Goal: Task Accomplishment & Management: Complete application form

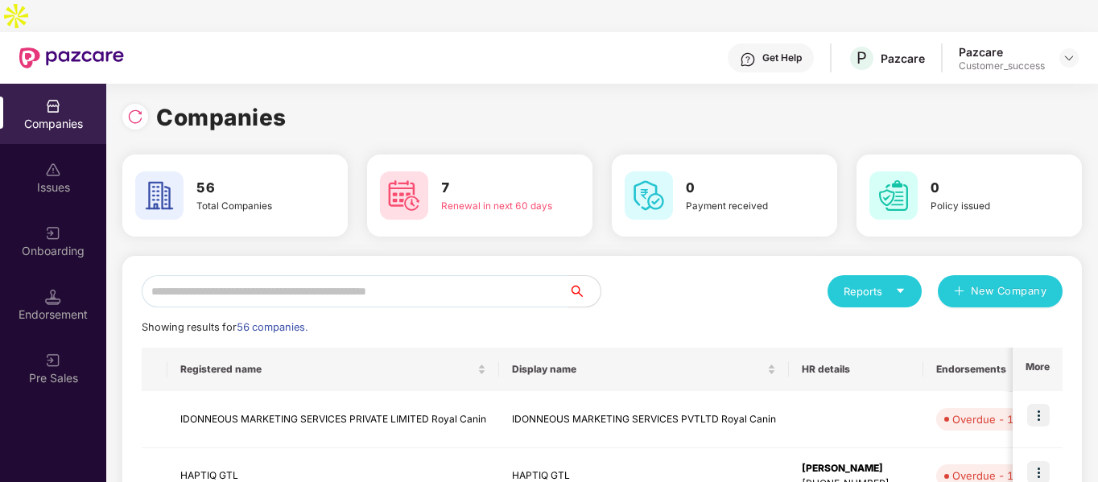
click at [285, 275] on input "text" at bounding box center [355, 291] width 427 height 32
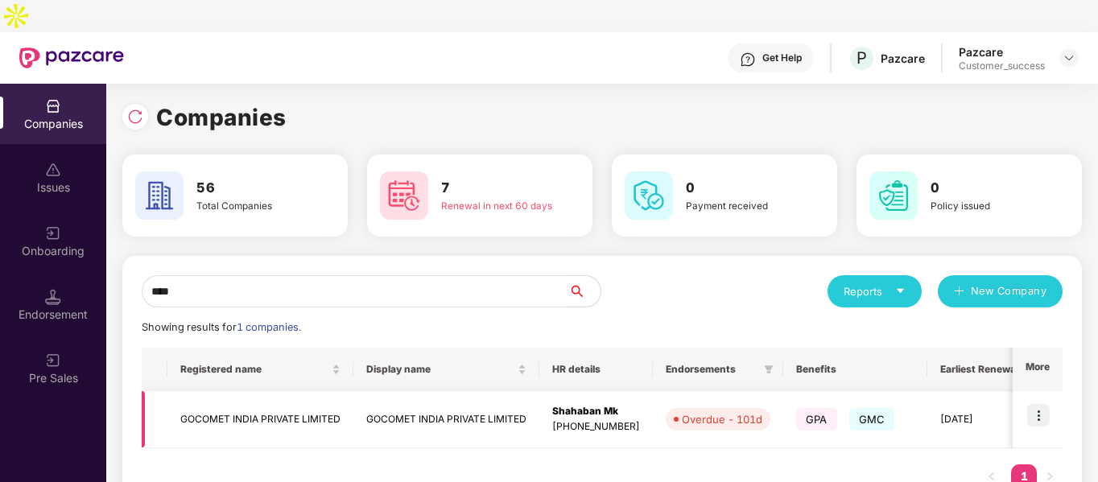
type input "****"
click at [223, 391] on td "GOCOMET INDIA PRIVATE LIMITED" at bounding box center [261, 419] width 186 height 57
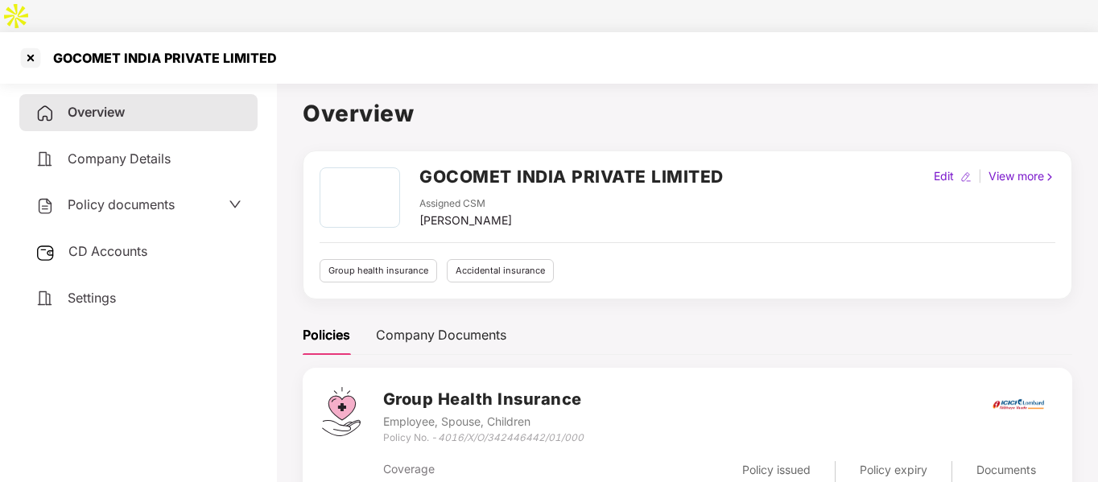
click at [412, 431] on div "Policy No. - 4016/X/O/342446442/01/000" at bounding box center [483, 438] width 201 height 15
copy div "Policy No. - 4016/X/O/342446442/01/000"
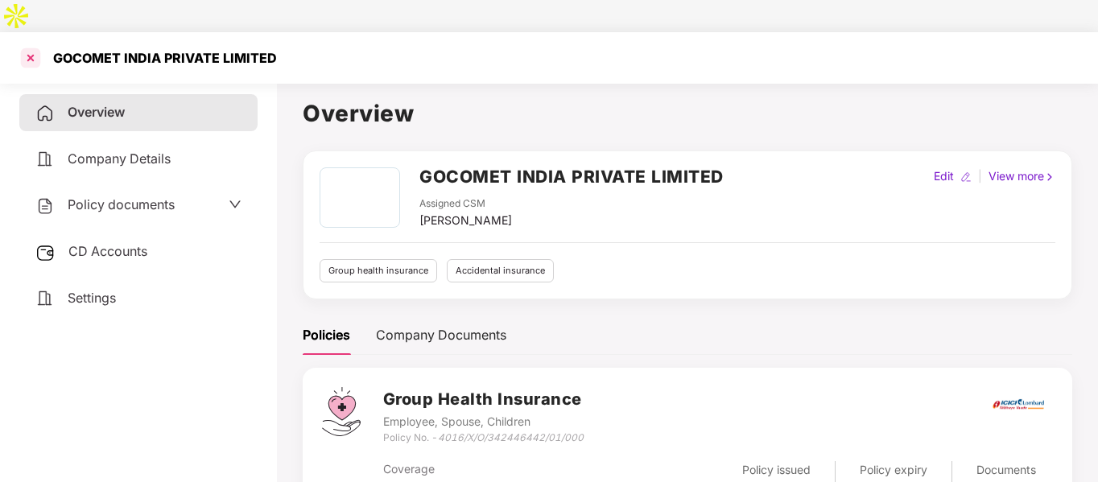
click at [35, 45] on div at bounding box center [31, 58] width 26 height 26
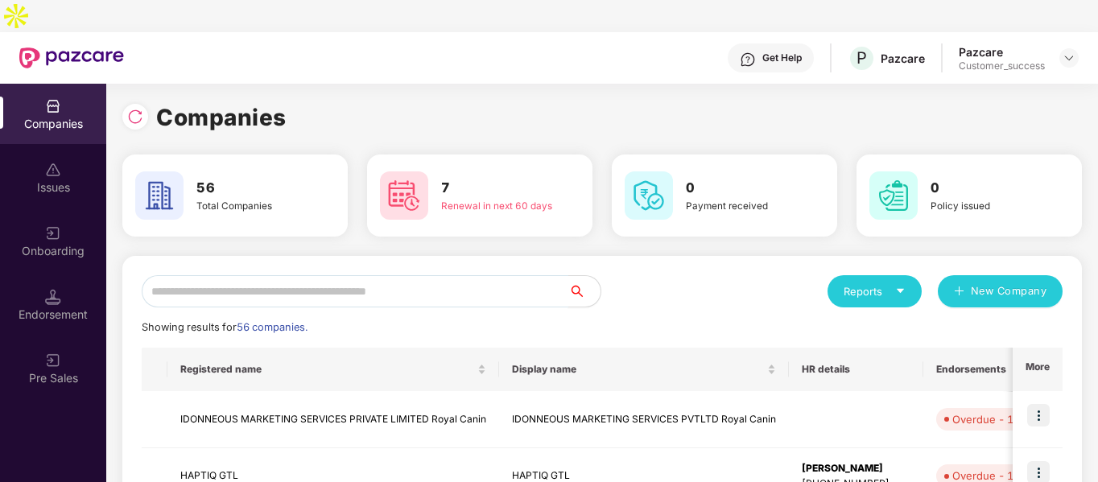
click at [337, 275] on input "text" at bounding box center [355, 291] width 427 height 32
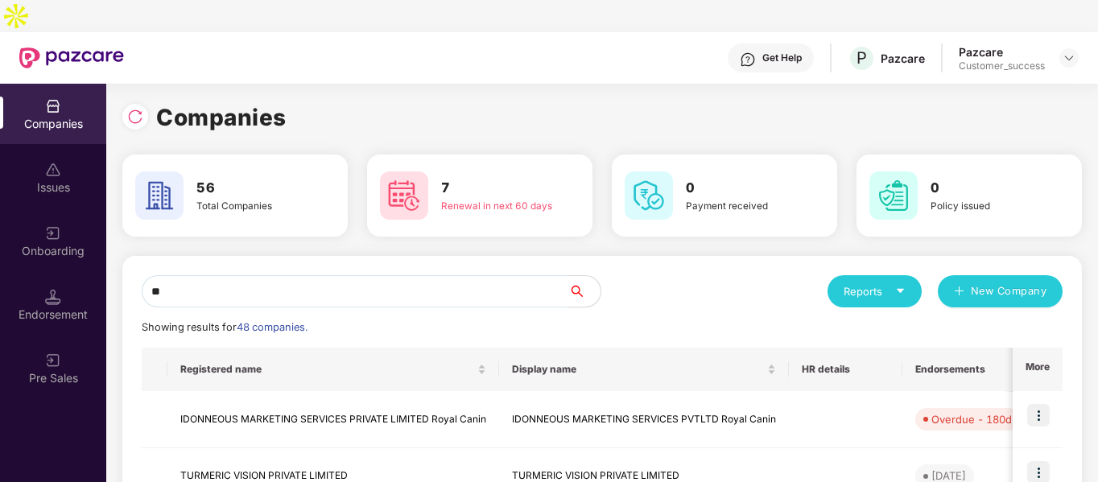
type input "***"
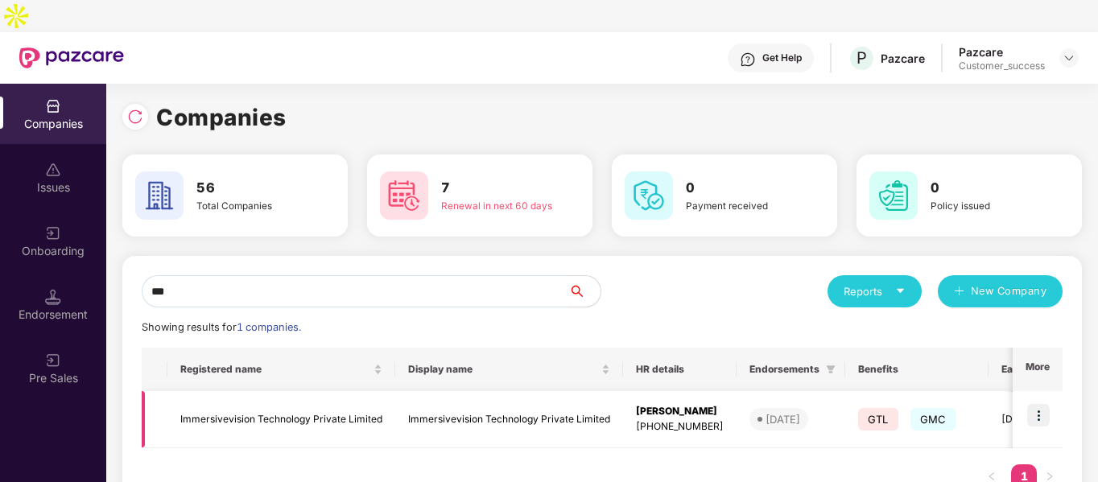
click at [255, 393] on td "Immersivevision Technology Private Limited" at bounding box center [282, 419] width 228 height 57
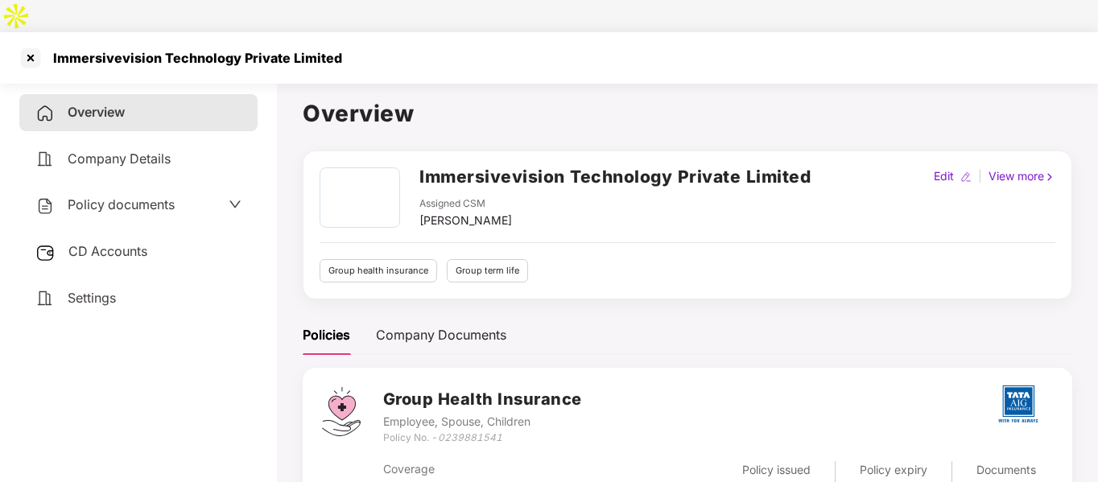
click at [180, 195] on div "Policy documents" at bounding box center [138, 205] width 206 height 21
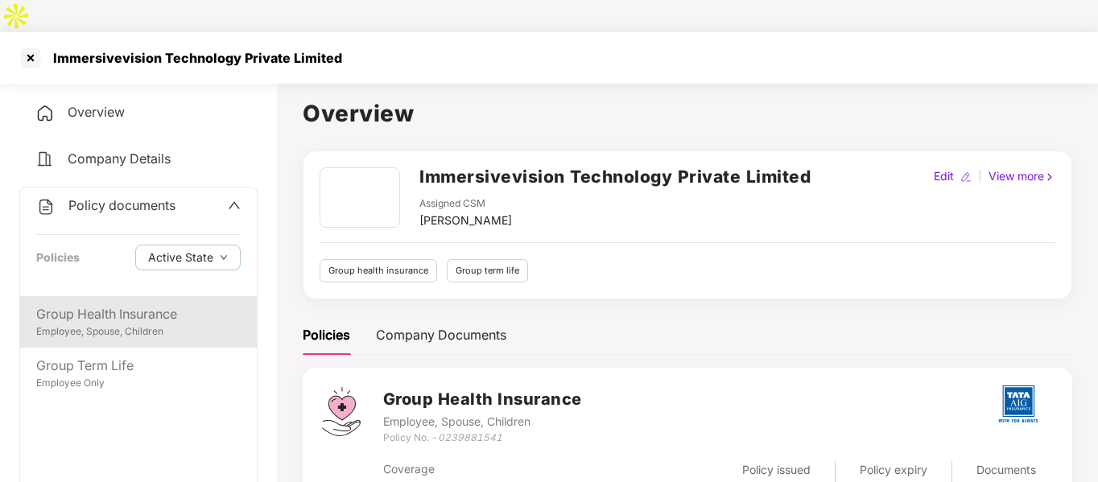
click at [183, 304] on div "Group Health Insurance" at bounding box center [138, 314] width 205 height 20
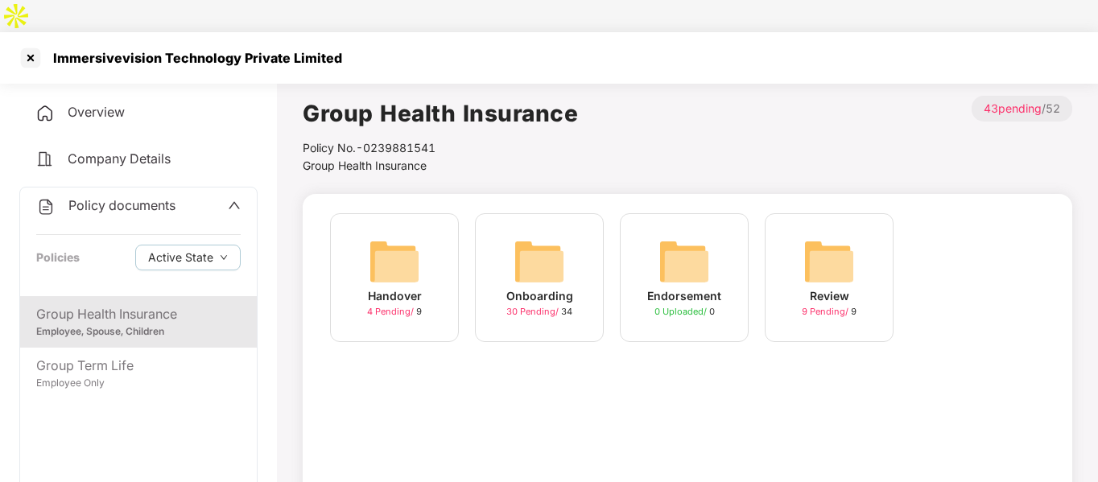
click at [552, 236] on img at bounding box center [540, 262] width 52 height 52
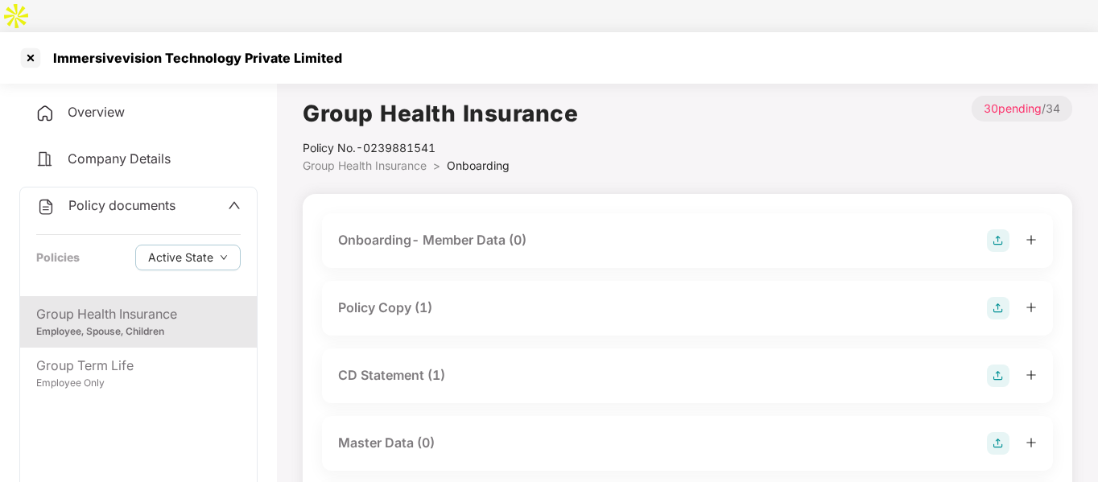
click at [442, 297] on div "Policy Copy (1)" at bounding box center [687, 308] width 699 height 23
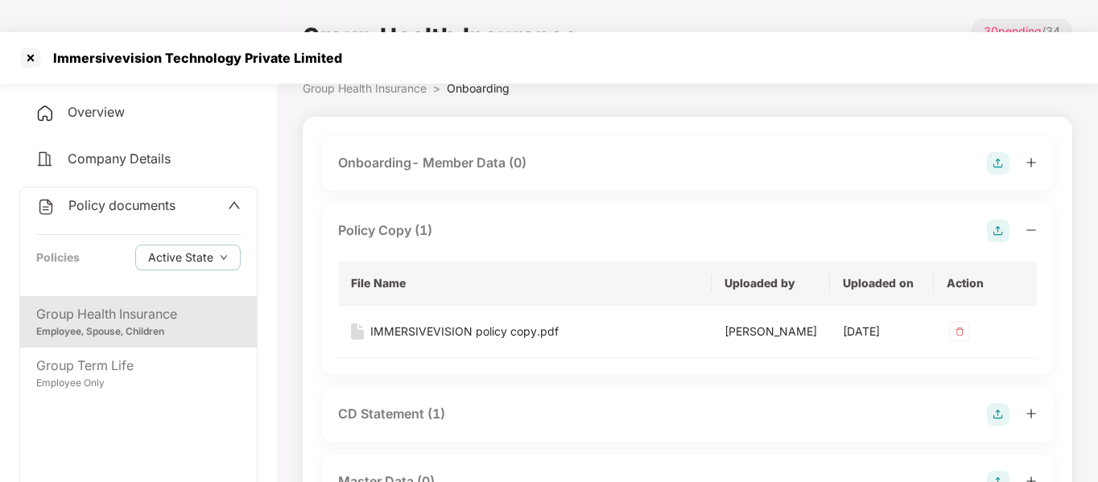
scroll to position [118, 0]
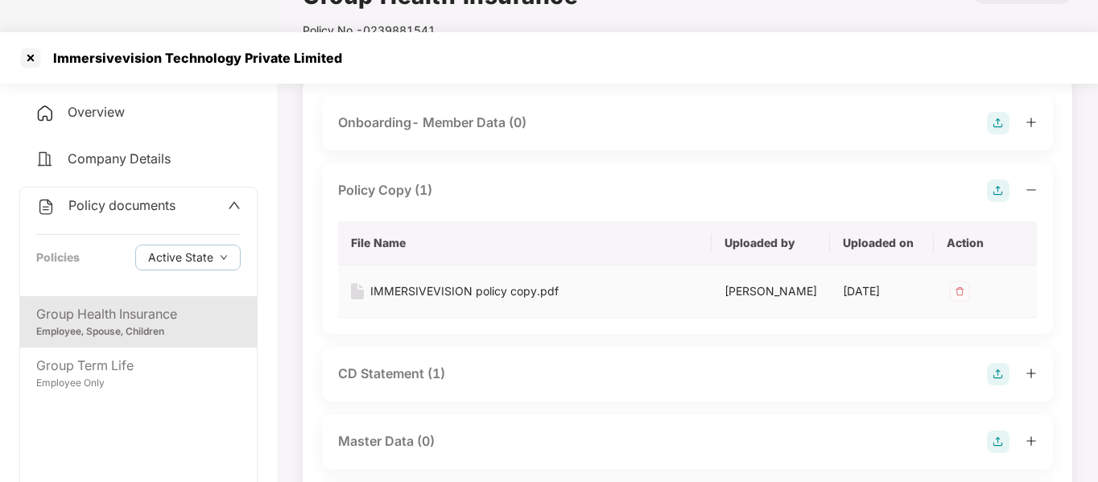
click at [433, 283] on div "IMMERSIVEVISION policy copy.pdf" at bounding box center [464, 292] width 188 height 18
click at [26, 45] on div at bounding box center [31, 58] width 26 height 26
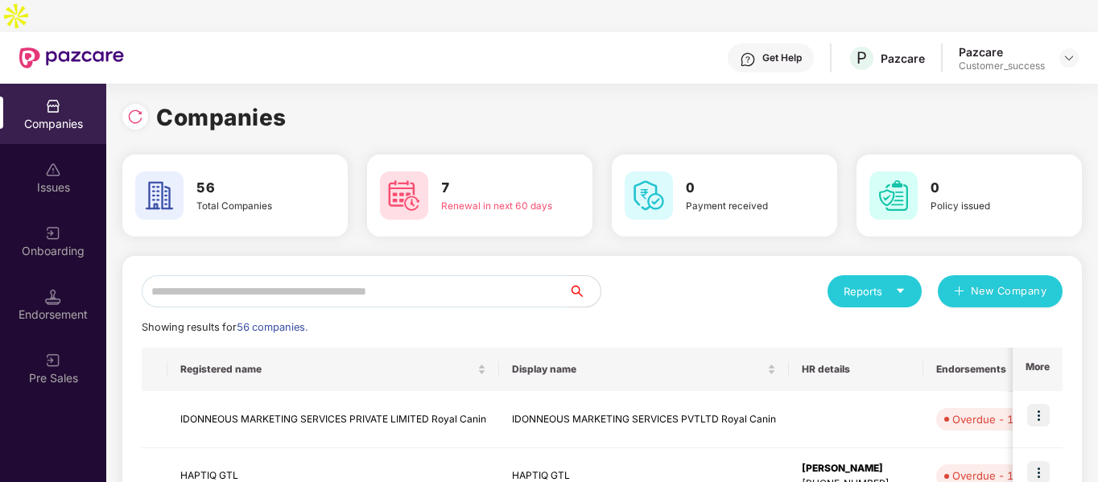
click at [217, 275] on input "text" at bounding box center [355, 291] width 427 height 32
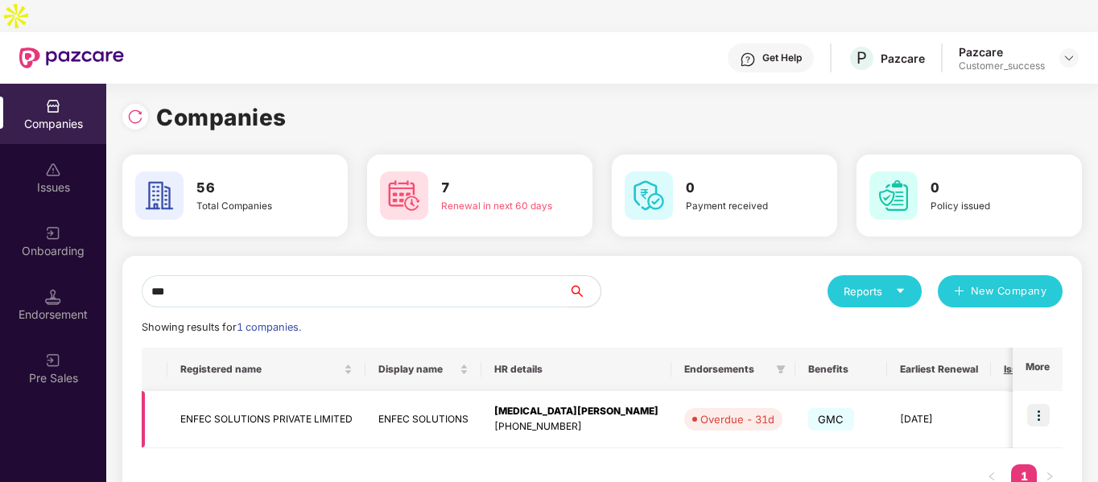
type input "***"
click at [217, 391] on td "ENFEC SOLUTIONS PRIVATE LIMITED" at bounding box center [267, 419] width 198 height 57
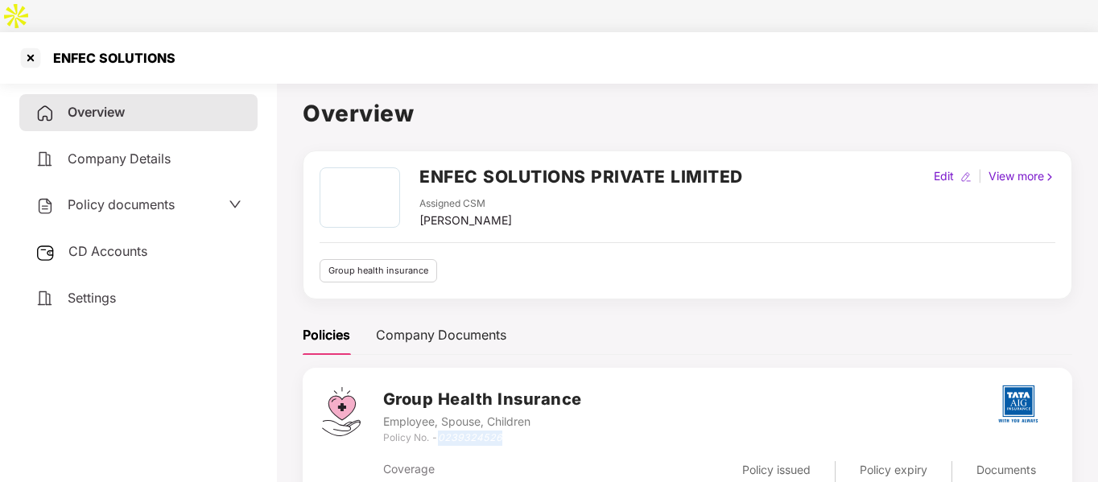
drag, startPoint x: 437, startPoint y: 407, endPoint x: 546, endPoint y: 404, distance: 108.8
click at [546, 431] on div "Policy No. - 0239324526" at bounding box center [482, 438] width 199 height 15
copy div "0239324526"
click at [23, 45] on div at bounding box center [31, 58] width 26 height 26
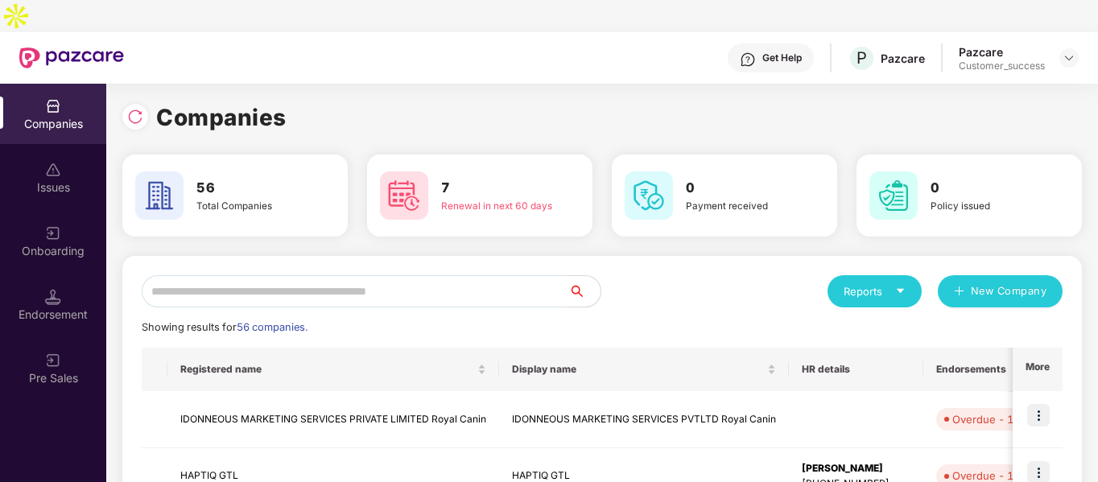
click at [348, 275] on input "text" at bounding box center [355, 291] width 427 height 32
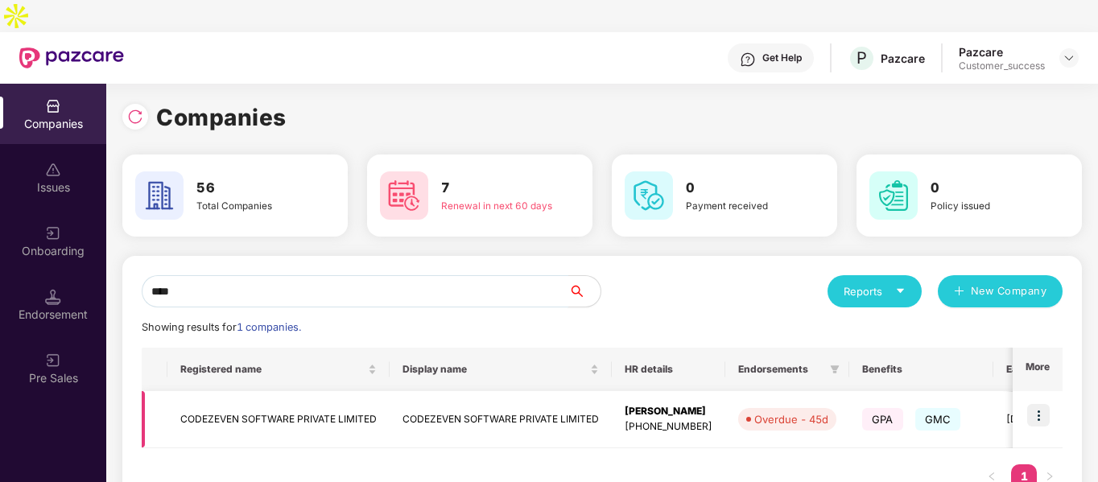
type input "****"
click at [1044, 404] on img at bounding box center [1039, 415] width 23 height 23
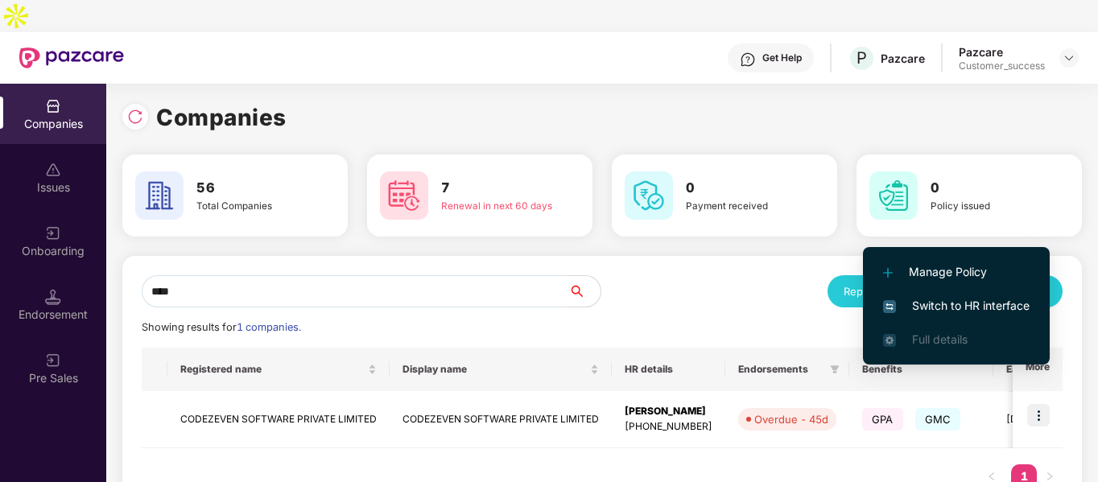
click at [909, 296] on li "Switch to HR interface" at bounding box center [956, 306] width 187 height 34
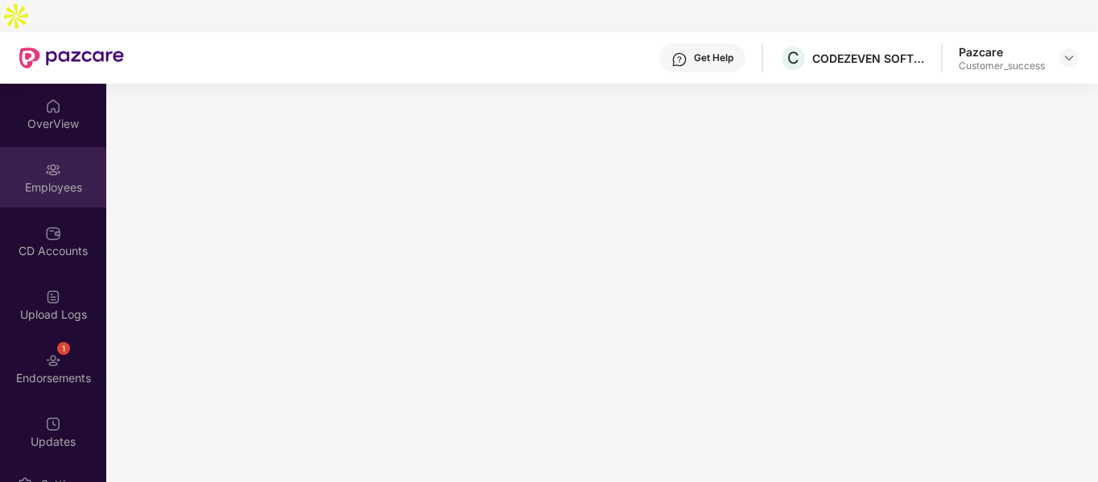
click at [54, 180] on div "Employees" at bounding box center [53, 188] width 106 height 16
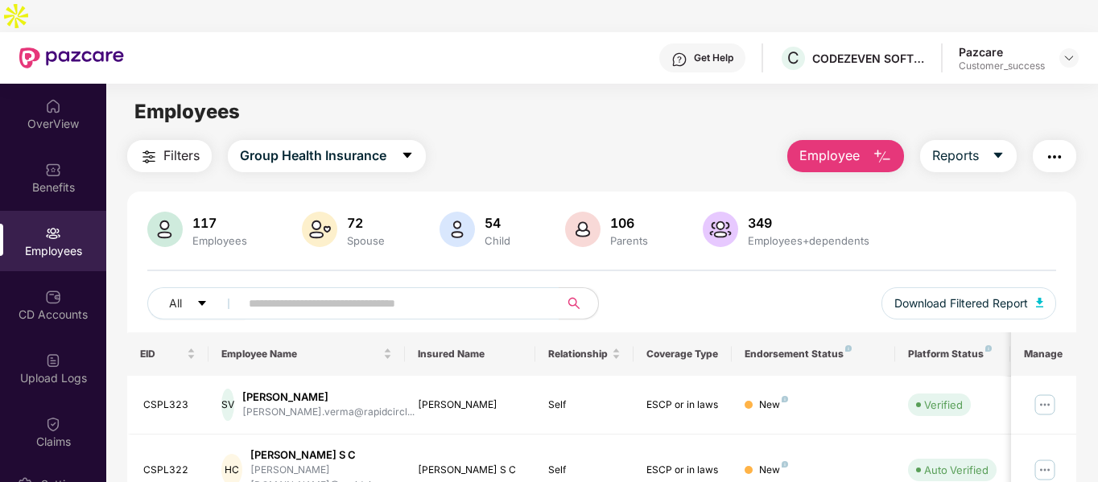
click at [882, 147] on img "button" at bounding box center [882, 156] width 19 height 19
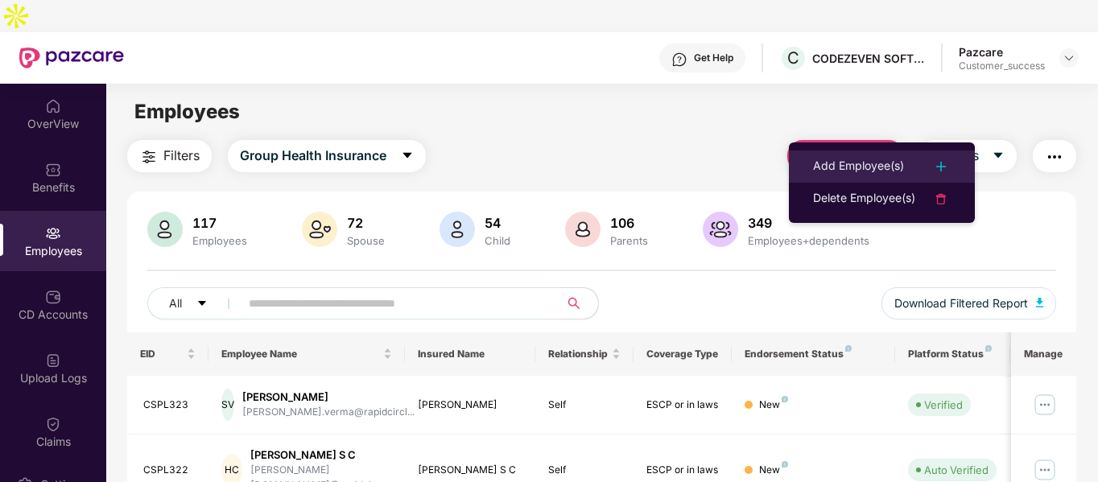
click at [843, 151] on li "Add Employee(s)" at bounding box center [882, 167] width 186 height 32
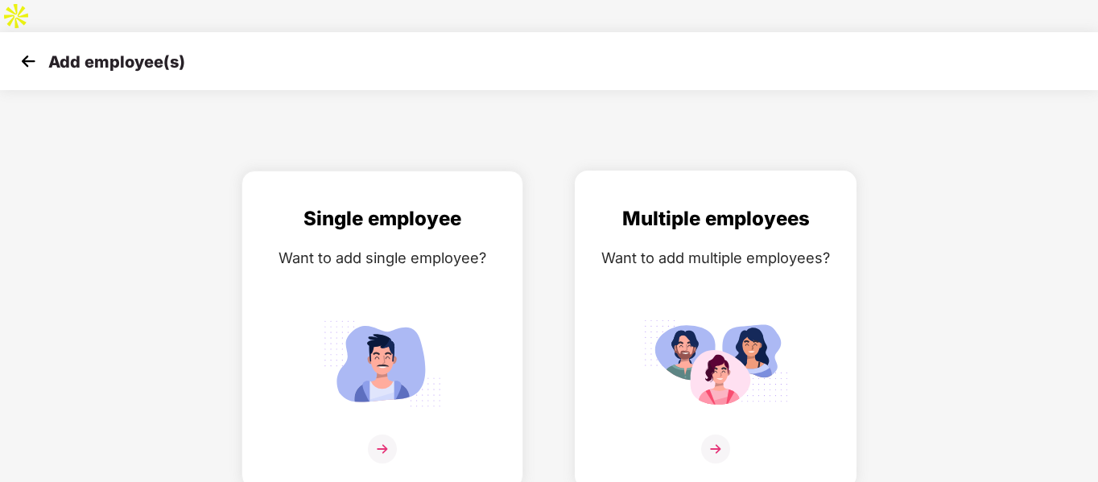
click at [682, 246] on div "Want to add multiple employees?" at bounding box center [716, 257] width 248 height 23
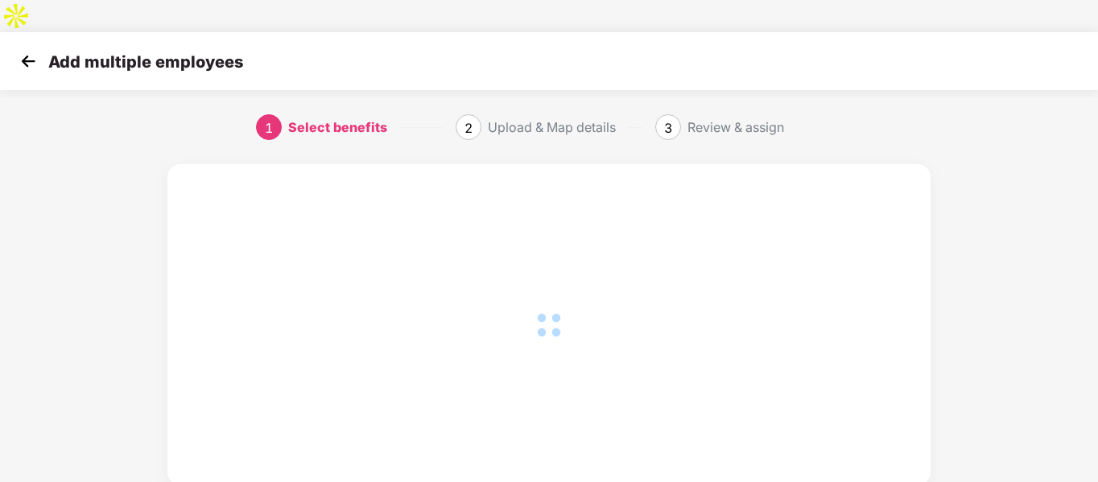
scroll to position [225, 0]
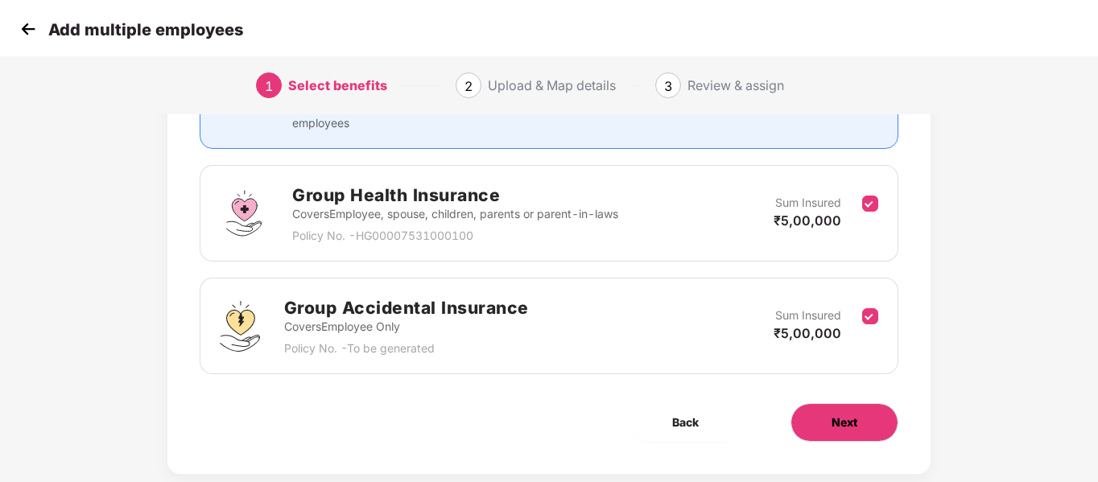
click at [819, 403] on button "Next" at bounding box center [845, 422] width 108 height 39
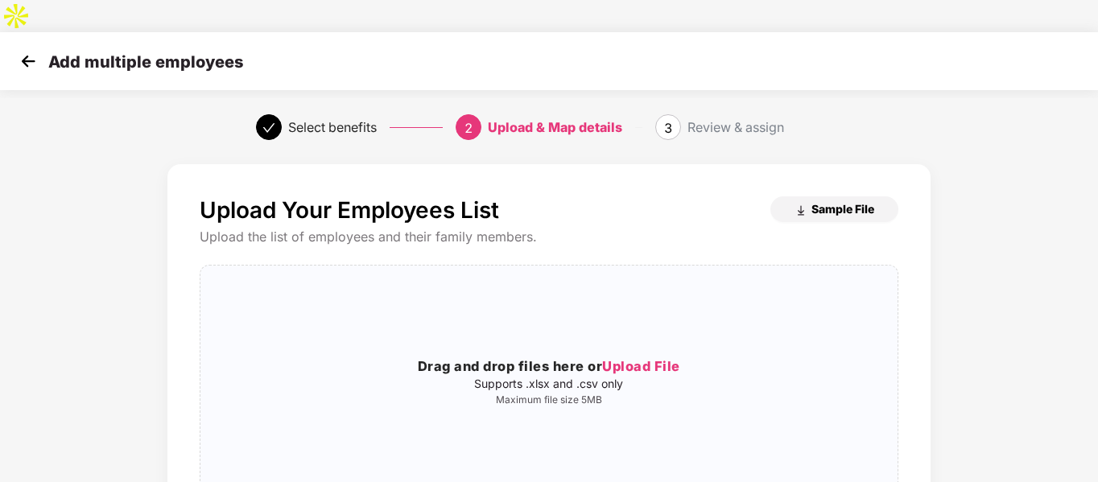
click at [799, 205] on img "button" at bounding box center [801, 211] width 13 height 13
click at [453, 357] on h3 "Drag and drop files here or Upload File" at bounding box center [549, 367] width 697 height 21
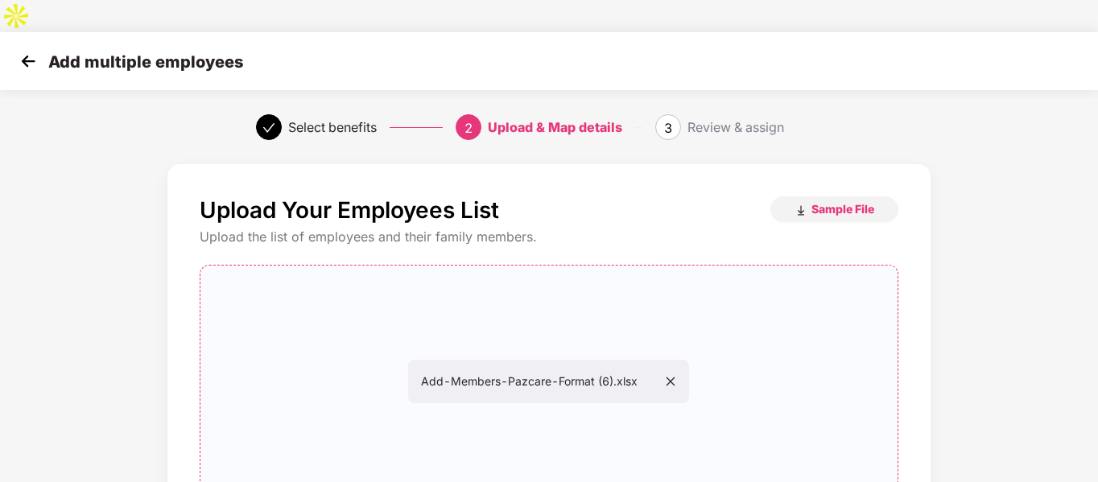
scroll to position [164, 0]
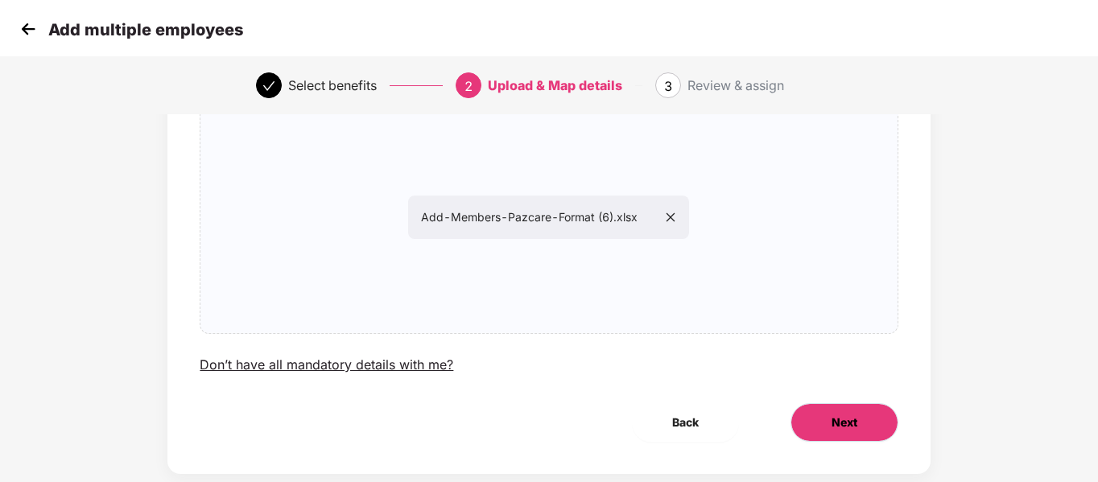
click at [817, 403] on button "Next" at bounding box center [845, 422] width 108 height 39
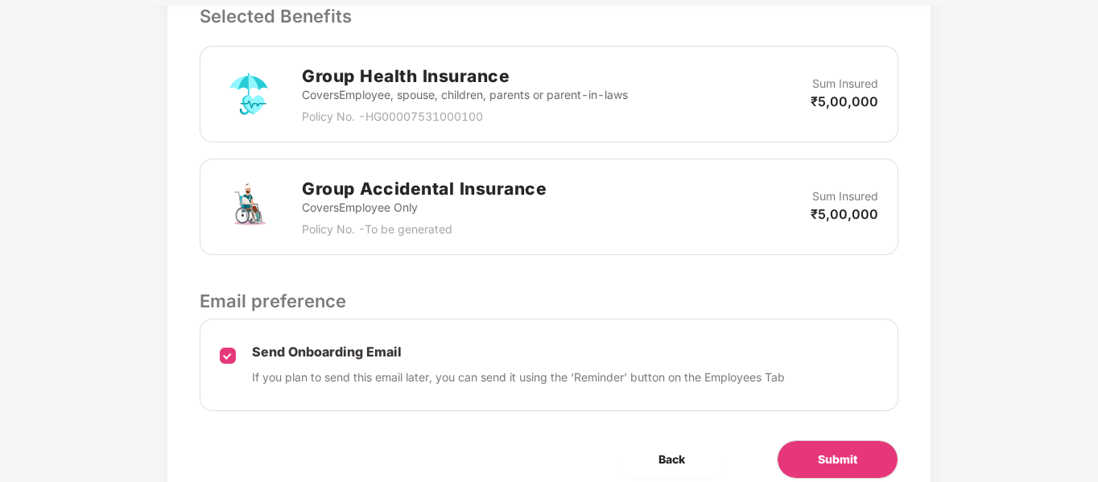
scroll to position [546, 0]
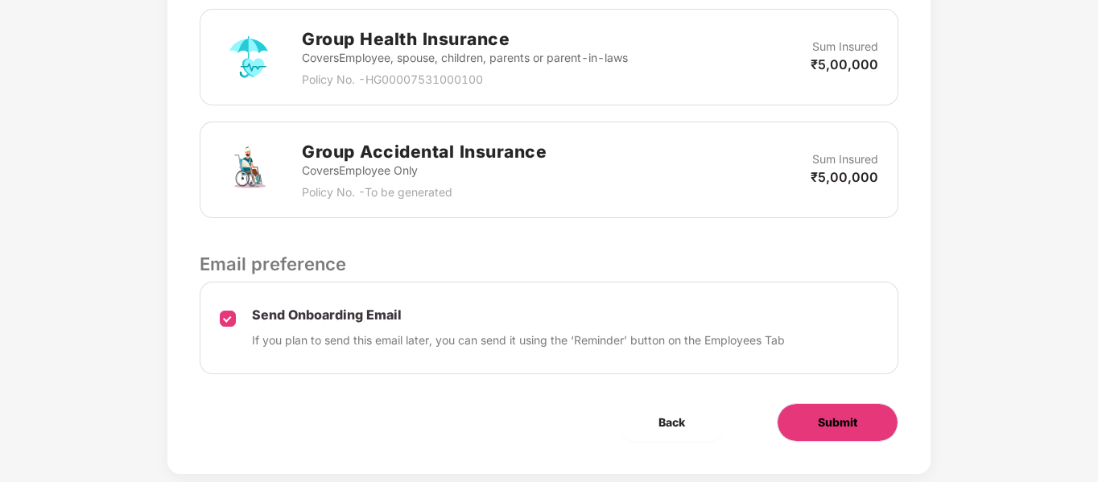
click at [792, 403] on button "Submit" at bounding box center [838, 422] width 122 height 39
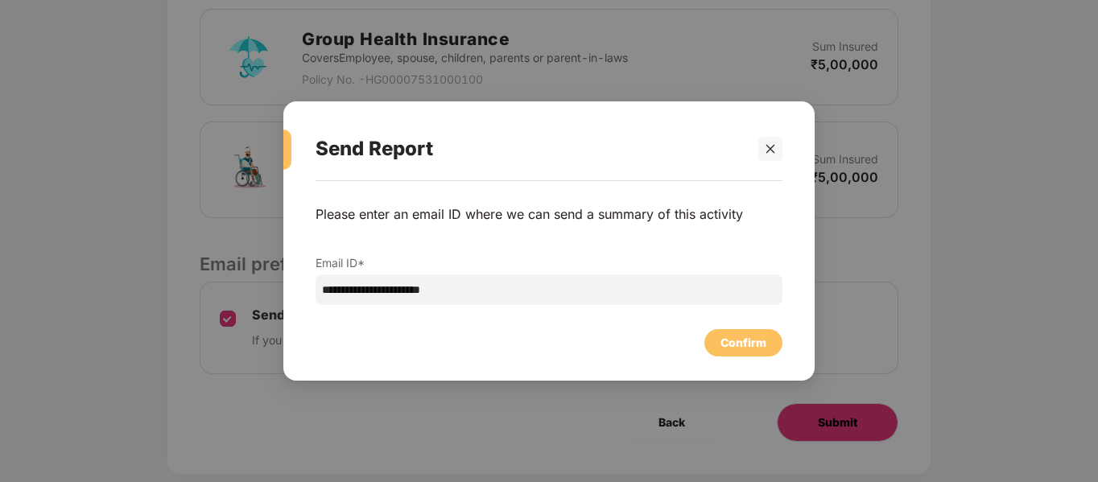
scroll to position [0, 0]
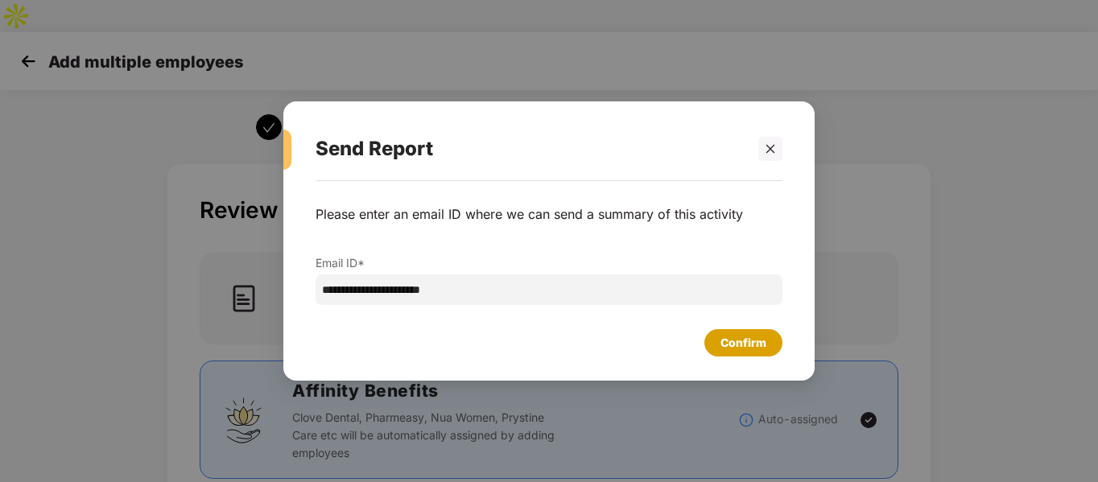
click at [739, 339] on div "Confirm" at bounding box center [744, 343] width 46 height 18
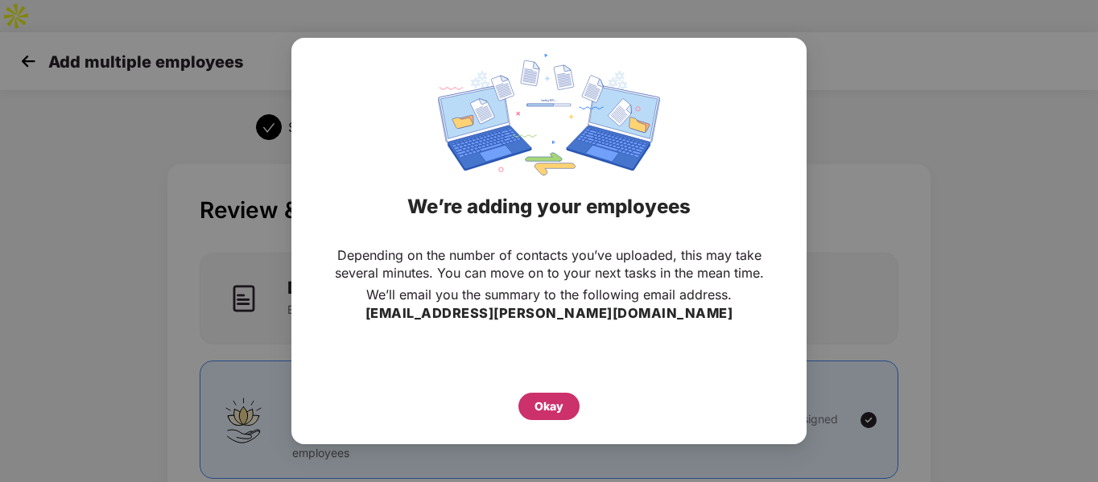
click at [551, 407] on div "Okay" at bounding box center [549, 407] width 29 height 18
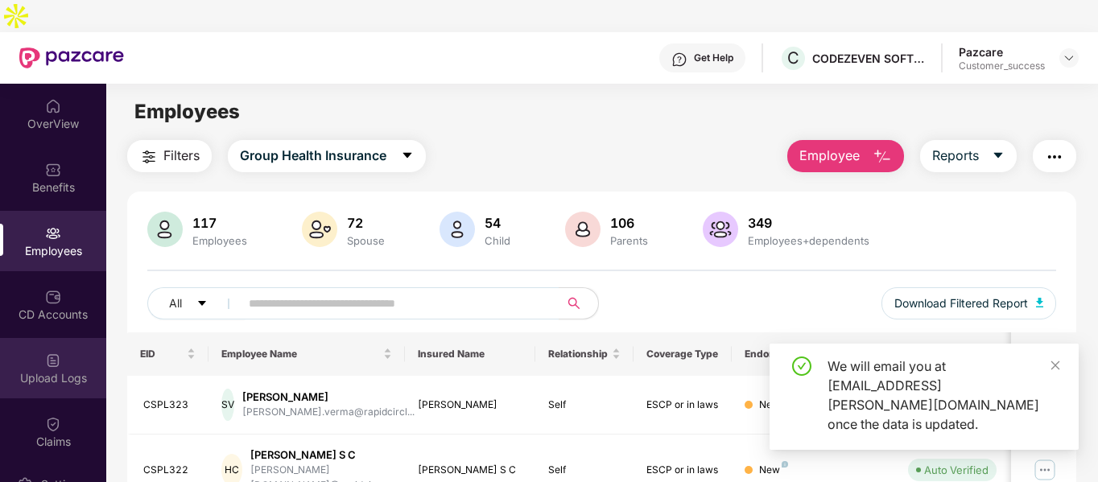
click at [43, 370] on div "Upload Logs" at bounding box center [53, 378] width 106 height 16
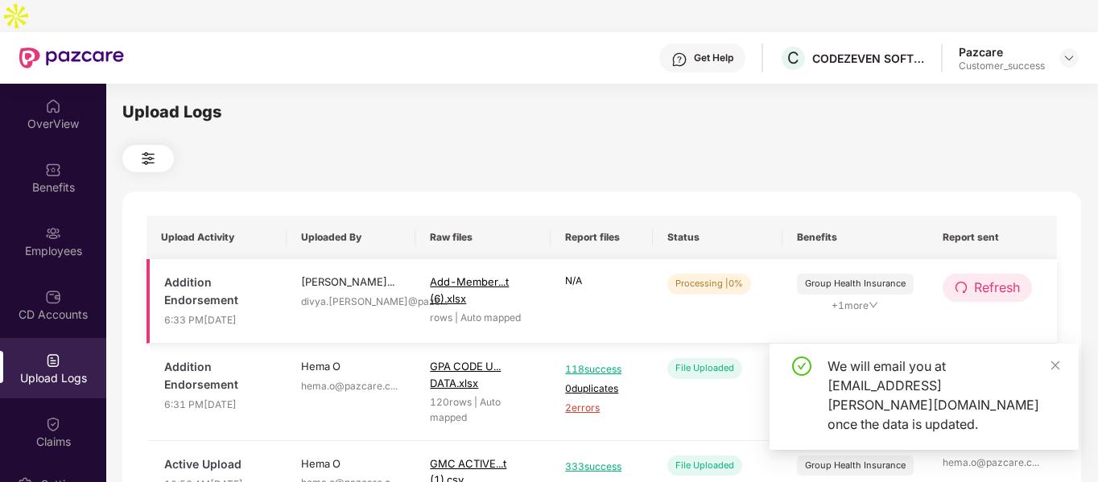
click at [1000, 278] on span "Refresh" at bounding box center [997, 288] width 46 height 20
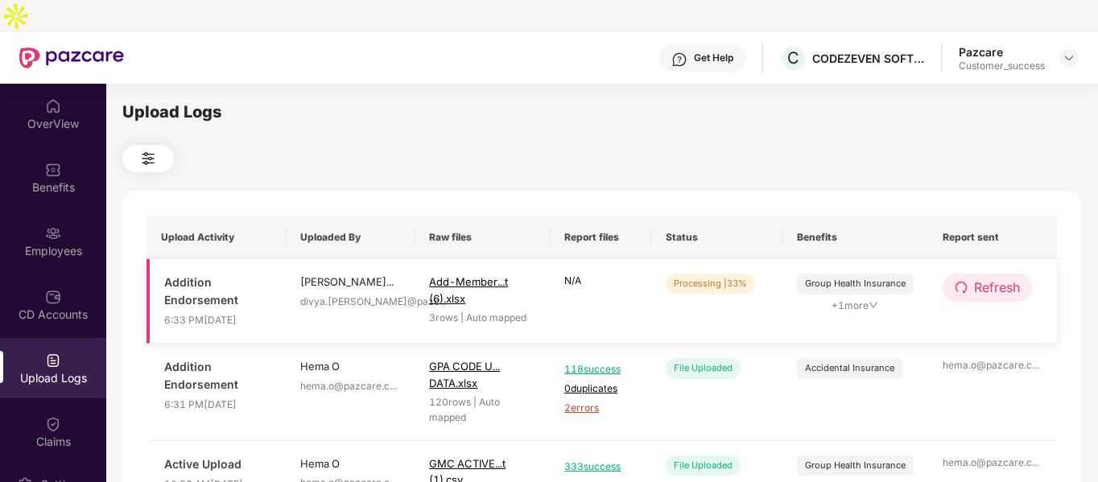
click at [1006, 278] on span "Refresh" at bounding box center [997, 288] width 46 height 20
click at [1006, 278] on span "Refresh" at bounding box center [998, 288] width 46 height 20
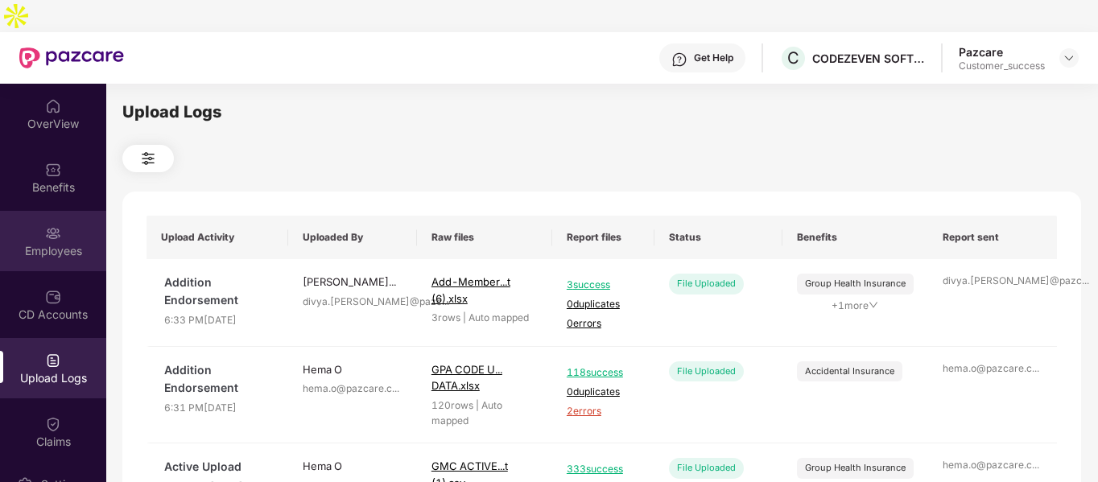
click at [72, 230] on div "Employees" at bounding box center [53, 241] width 106 height 60
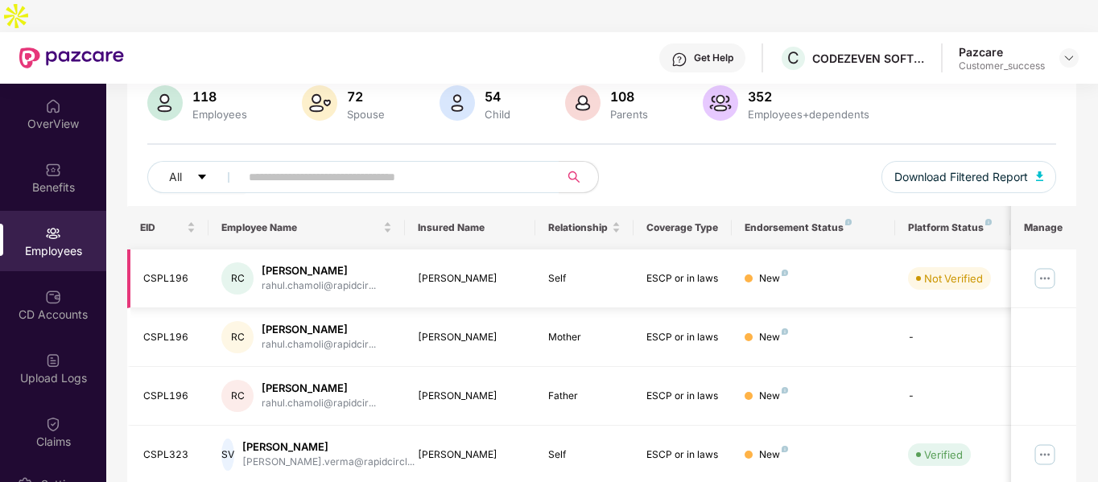
scroll to position [132, 0]
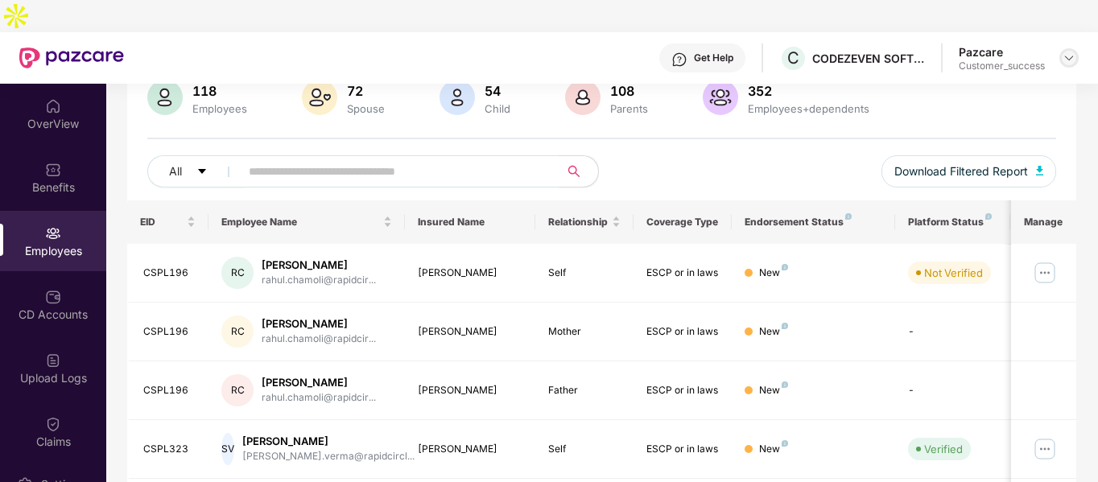
click at [1065, 52] on img at bounding box center [1069, 58] width 13 height 13
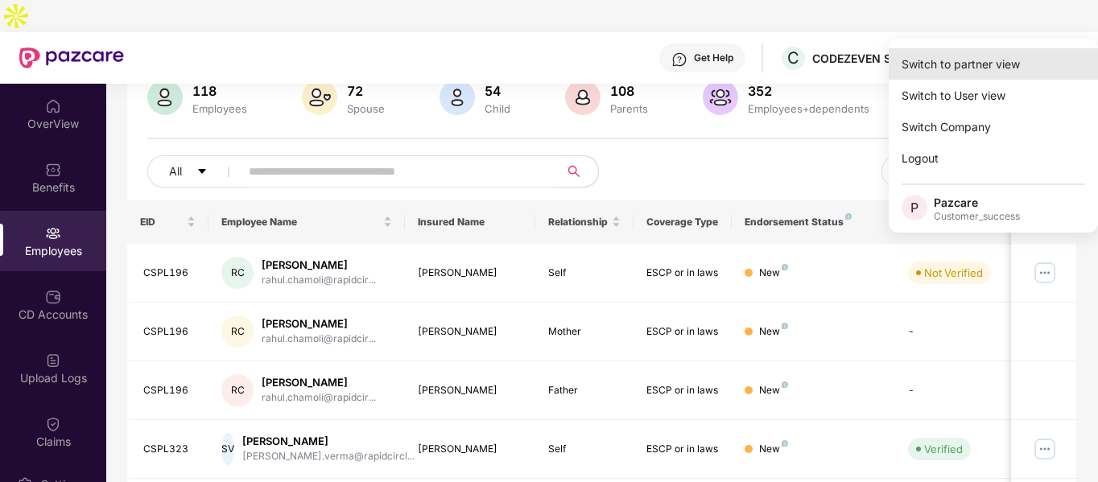
click at [990, 70] on div "Switch to partner view" at bounding box center [993, 63] width 209 height 31
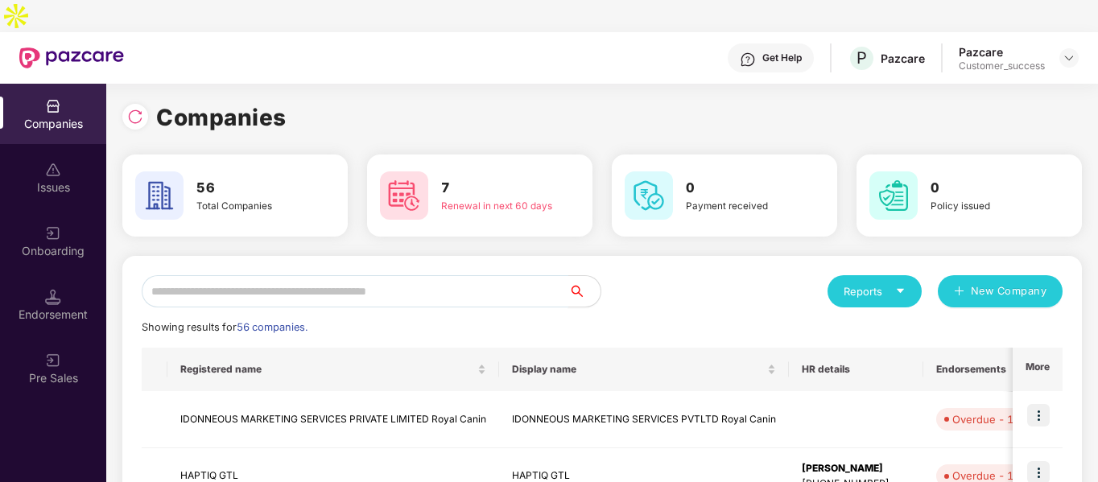
click at [358, 275] on input "text" at bounding box center [355, 291] width 427 height 32
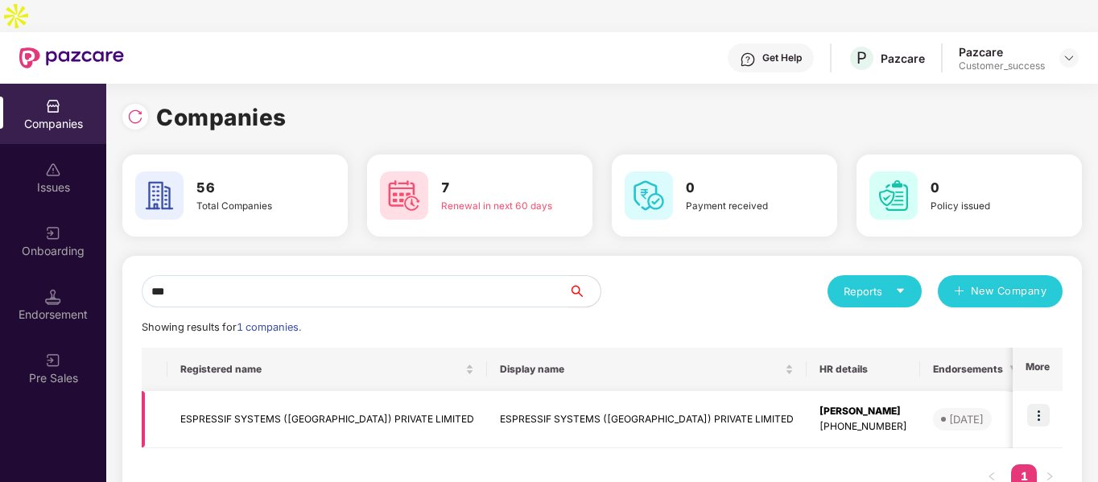
type input "***"
click at [245, 403] on td "ESPRESSIF SYSTEMS ([GEOGRAPHIC_DATA]) PRIVATE LIMITED" at bounding box center [328, 419] width 320 height 57
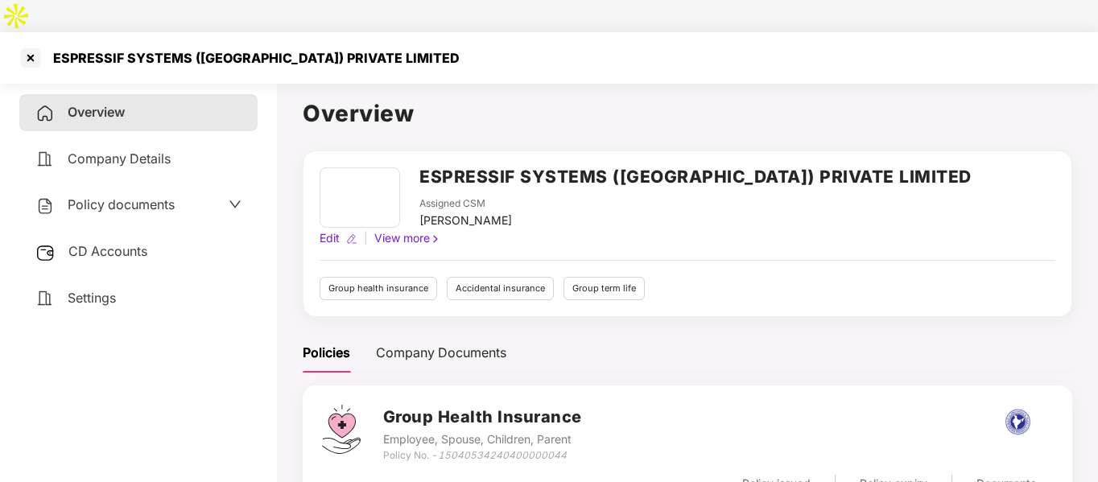
click at [119, 243] on span "CD Accounts" at bounding box center [107, 251] width 79 height 16
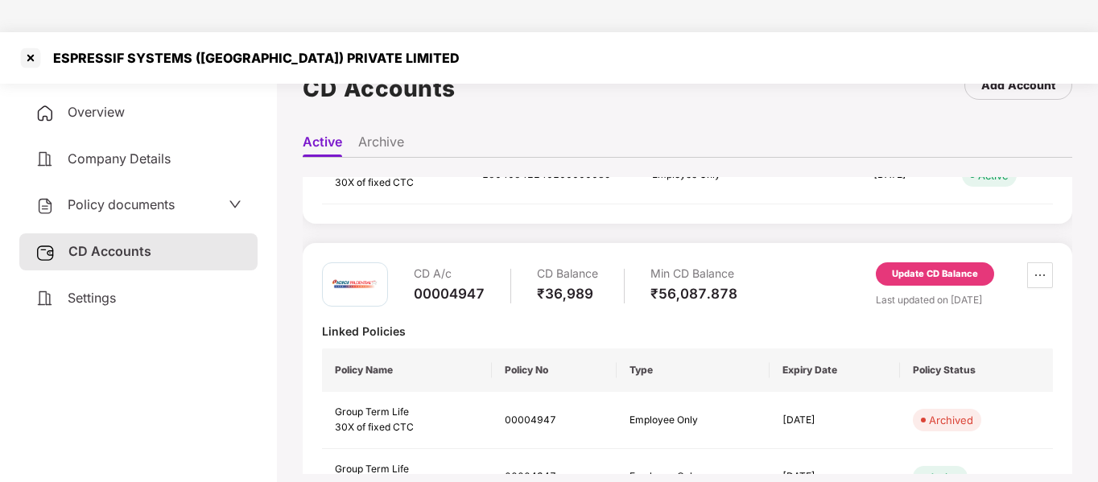
scroll to position [289, 0]
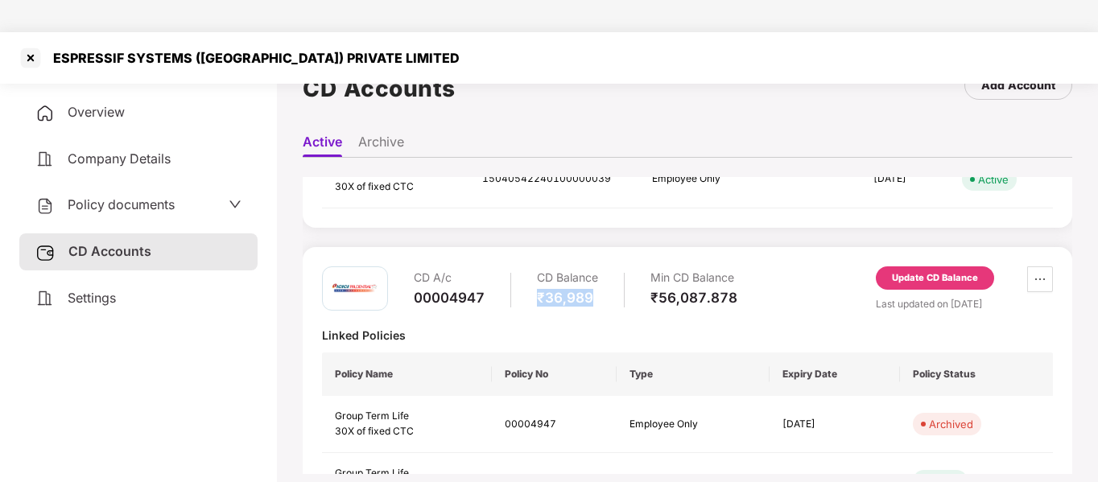
drag, startPoint x: 535, startPoint y: 267, endPoint x: 612, endPoint y: 271, distance: 77.5
click at [612, 271] on div "CD A/c 00004947 CD Balance ₹36,989 Min CD Balance ₹56,087.878" at bounding box center [576, 290] width 324 height 46
copy div "₹36,989"
click at [28, 45] on div at bounding box center [31, 58] width 26 height 26
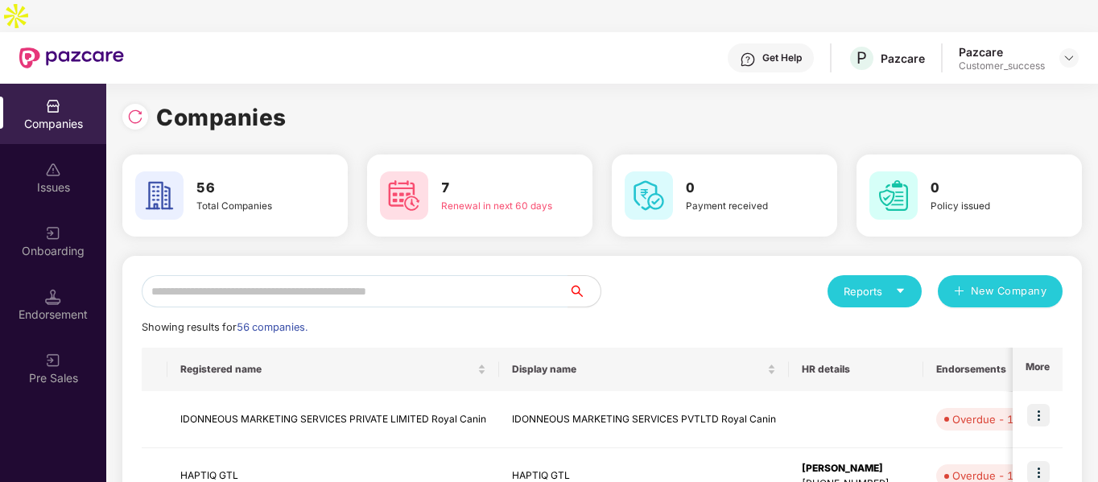
click at [54, 243] on div "Onboarding" at bounding box center [53, 251] width 106 height 16
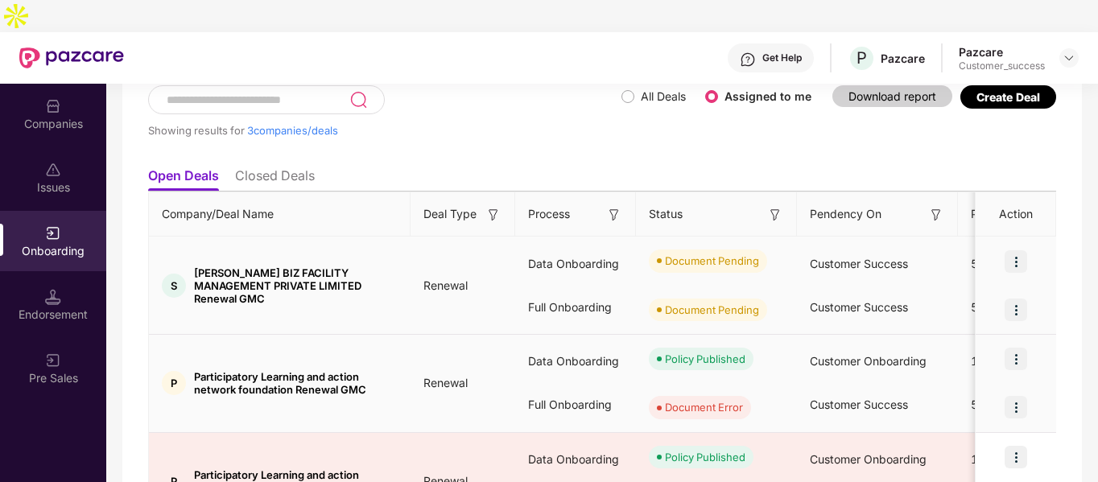
scroll to position [105, 0]
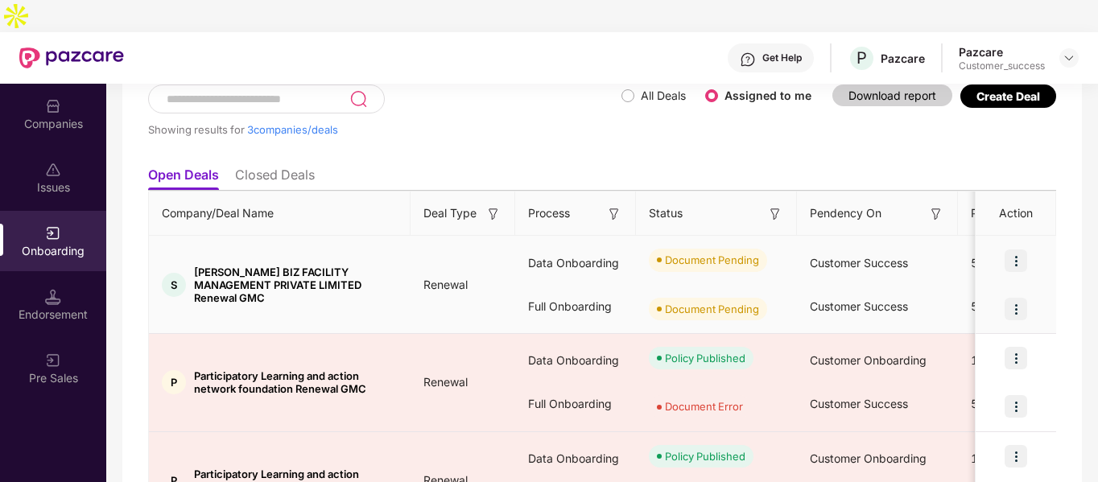
click at [1016, 250] on img at bounding box center [1016, 261] width 23 height 23
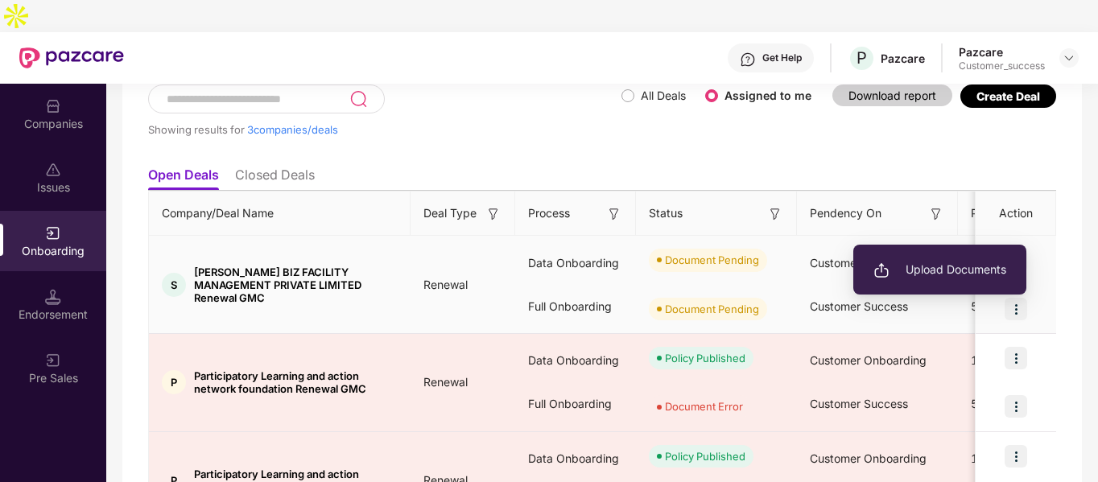
click at [960, 257] on li "Upload Documents" at bounding box center [940, 270] width 173 height 34
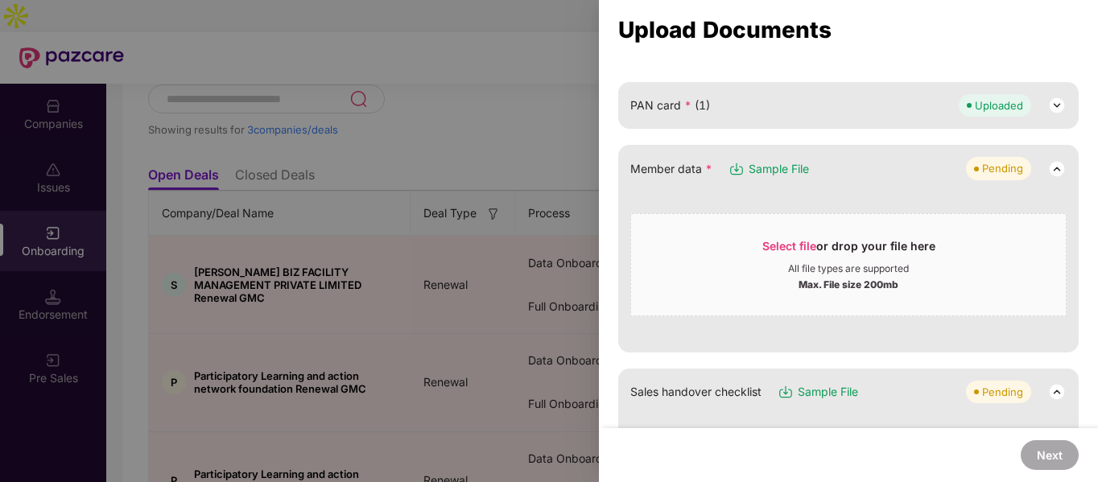
scroll to position [163, 0]
click at [766, 167] on span "Sample File" at bounding box center [779, 168] width 60 height 18
click at [835, 255] on div "Select file or drop your file here" at bounding box center [849, 250] width 173 height 24
